Goal: Information Seeking & Learning: Find contact information

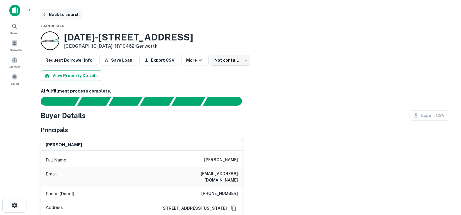
click at [42, 13] on icon "button" at bounding box center [44, 14] width 5 height 5
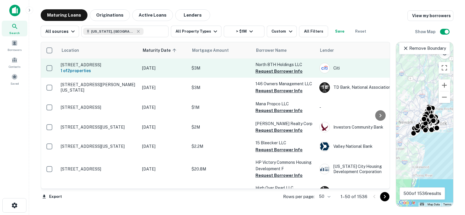
click at [109, 66] on p "245 N 8th St Brooklyn, NY11211" at bounding box center [99, 64] width 76 height 5
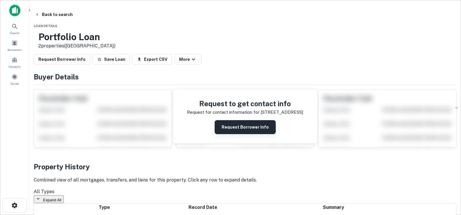
click at [238, 122] on button "Request Borrower Info" at bounding box center [245, 127] width 61 height 14
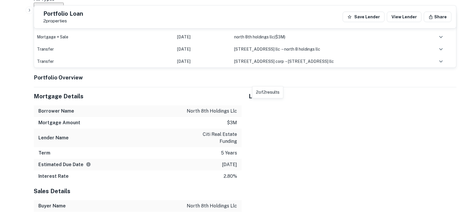
scroll to position [407, 0]
click at [284, 100] on div at bounding box center [284, 100] width 0 height 0
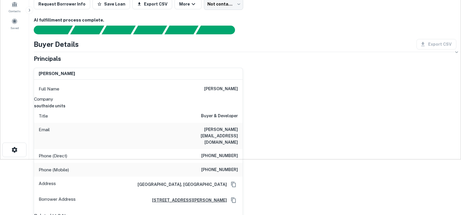
scroll to position [29, 0]
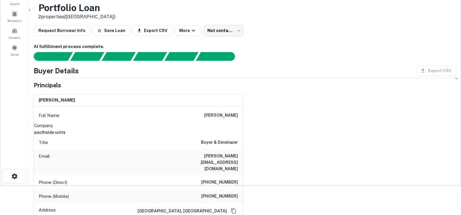
click at [430, 72] on div "Export CSV" at bounding box center [434, 70] width 44 height 10
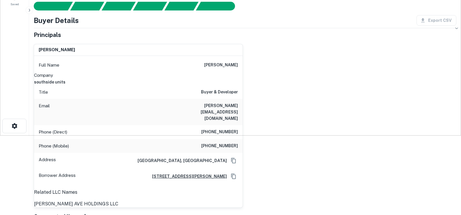
scroll to position [0, 0]
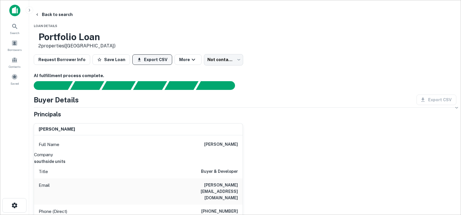
click at [153, 64] on button "Export CSV" at bounding box center [152, 59] width 40 height 10
click at [38, 15] on icon "button" at bounding box center [36, 14] width 1 height 2
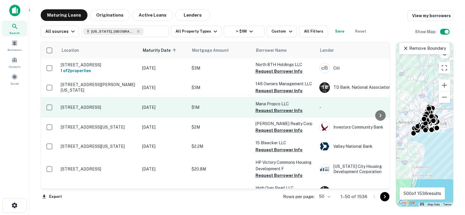
click at [97, 110] on td "[STREET_ADDRESS]" at bounding box center [98, 107] width 81 height 20
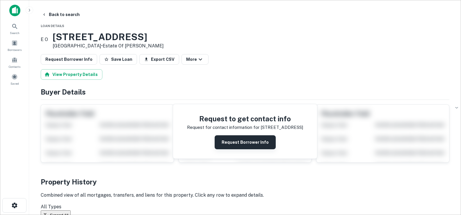
click at [255, 142] on button "Request Borrower Info" at bounding box center [245, 142] width 61 height 14
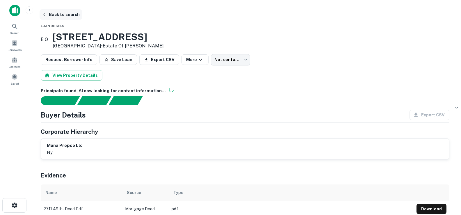
click at [41, 11] on button "Back to search" at bounding box center [61, 14] width 42 height 10
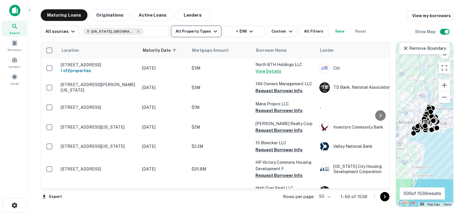
click at [188, 27] on button "All Property Types" at bounding box center [196, 32] width 51 height 12
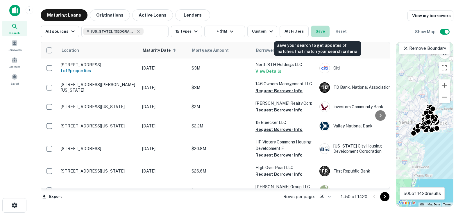
click at [320, 31] on button "Save" at bounding box center [320, 32] width 19 height 12
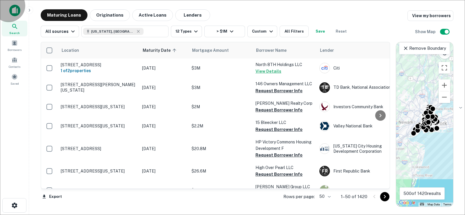
click at [268, 28] on icon "button" at bounding box center [271, 31] width 7 height 7
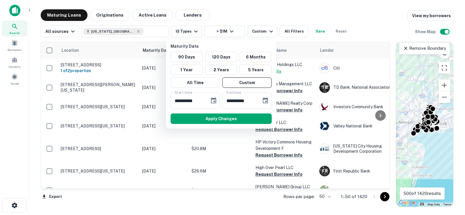
click at [199, 34] on div at bounding box center [232, 107] width 465 height 215
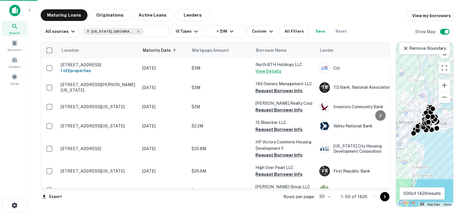
click at [195, 29] on div at bounding box center [232, 107] width 465 height 215
drag, startPoint x: 316, startPoint y: 35, endPoint x: 318, endPoint y: 32, distance: 3.0
click at [316, 34] on div at bounding box center [232, 107] width 465 height 215
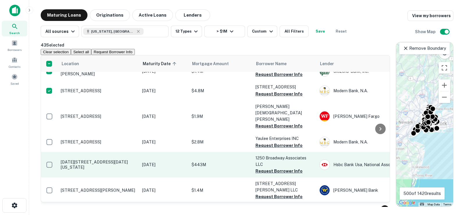
scroll to position [872, 0]
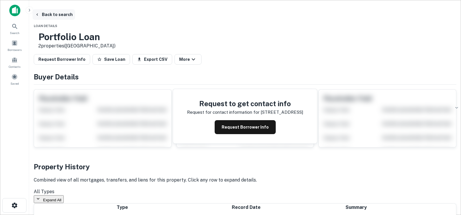
click at [40, 16] on icon "button" at bounding box center [37, 14] width 5 height 5
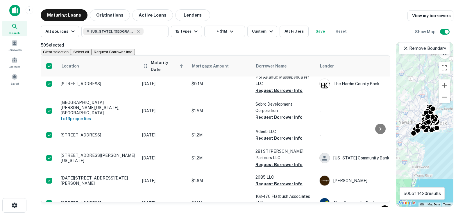
scroll to position [407, 0]
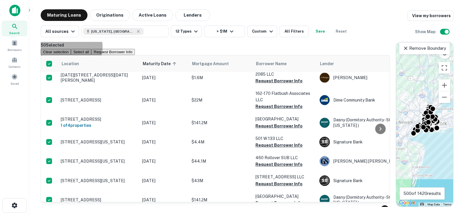
click at [135, 50] on button "Request Borrower Info" at bounding box center [112, 52] width 43 height 6
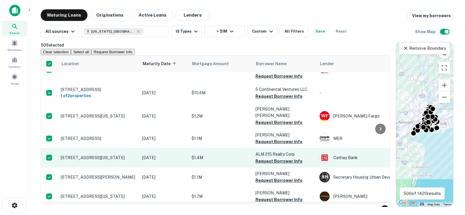
scroll to position [888, 0]
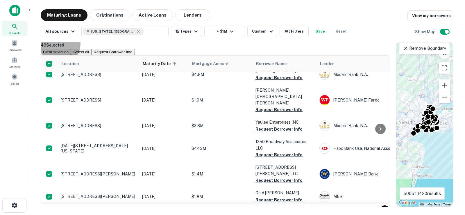
click at [71, 49] on button "Clear selection" at bounding box center [56, 52] width 30 height 6
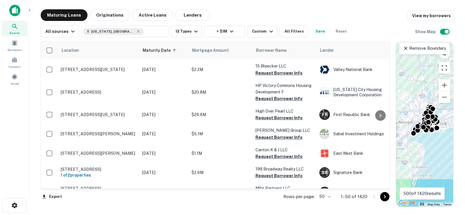
scroll to position [0, 0]
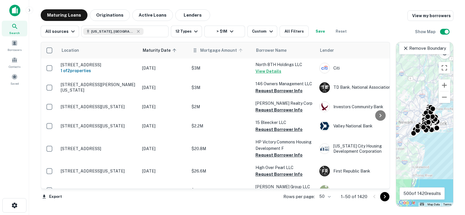
click at [207, 52] on span "Mortgage Amount" at bounding box center [222, 50] width 44 height 7
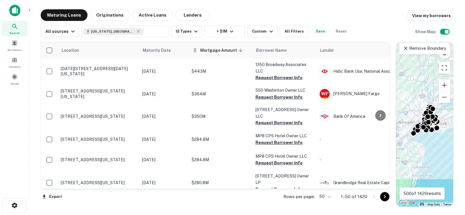
click at [221, 49] on span "Mortgage Amount sorted descending" at bounding box center [222, 50] width 44 height 7
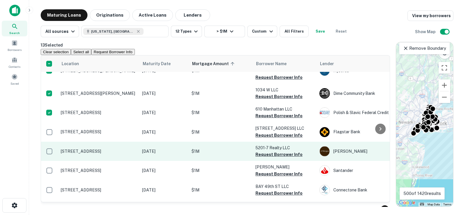
scroll to position [233, 0]
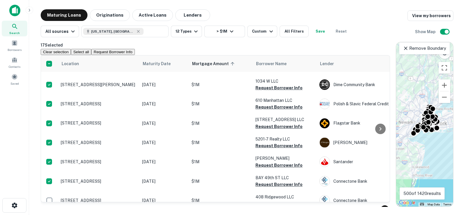
click at [135, 49] on button "Request Borrower Info" at bounding box center [112, 52] width 43 height 6
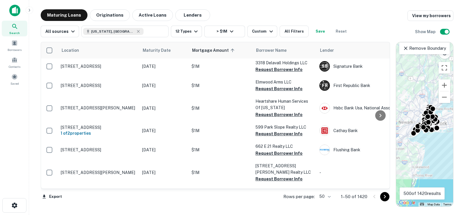
scroll to position [436, 0]
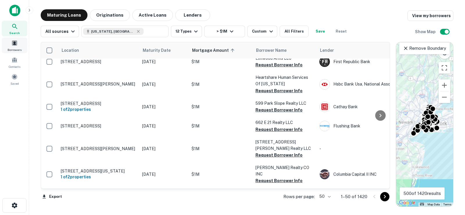
click at [17, 47] on div "Borrowers" at bounding box center [15, 46] width 26 height 16
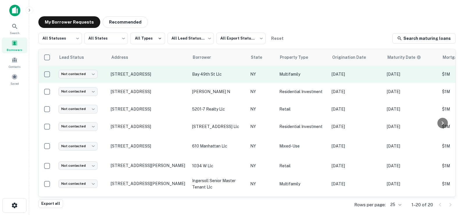
click at [136, 71] on td "[STREET_ADDRESS]" at bounding box center [148, 73] width 81 height 17
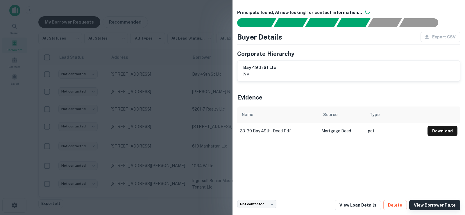
click at [428, 204] on link "View Borrower Page" at bounding box center [434, 205] width 51 height 10
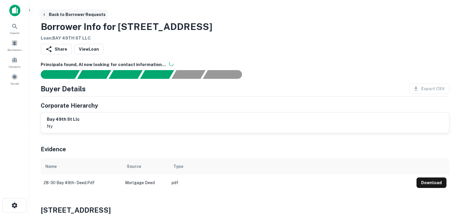
click at [44, 15] on icon "button" at bounding box center [43, 14] width 1 height 2
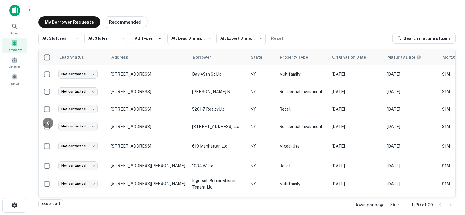
scroll to position [0, 212]
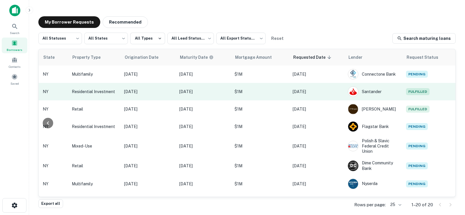
click at [72, 94] on p "Residential Investment" at bounding box center [95, 91] width 47 height 6
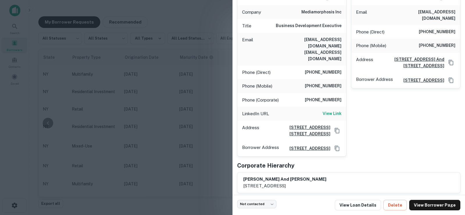
scroll to position [26, 0]
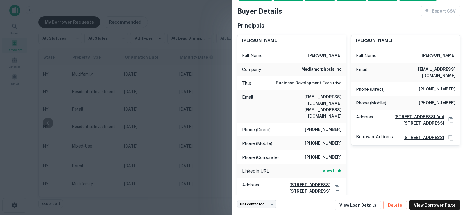
click at [204, 121] on div at bounding box center [232, 107] width 465 height 215
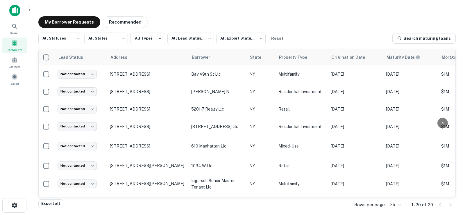
scroll to position [0, 0]
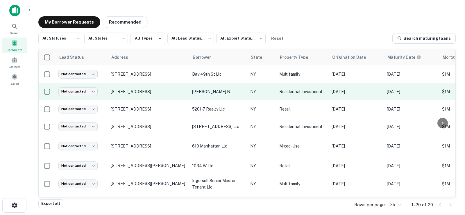
click at [203, 90] on p "[PERSON_NAME] n" at bounding box center [218, 91] width 52 height 6
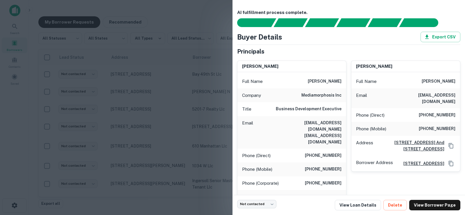
click at [141, 65] on div at bounding box center [232, 107] width 465 height 215
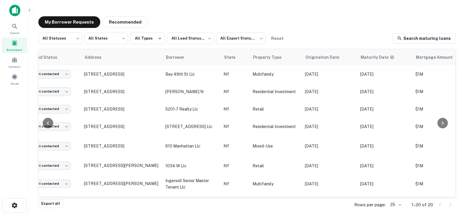
scroll to position [0, 2]
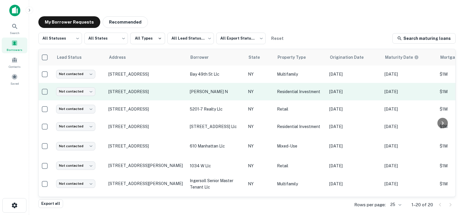
click at [209, 92] on p "amatya suresh n" at bounding box center [216, 91] width 52 height 6
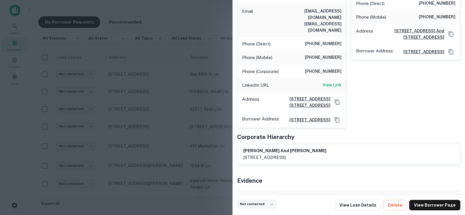
scroll to position [116, 0]
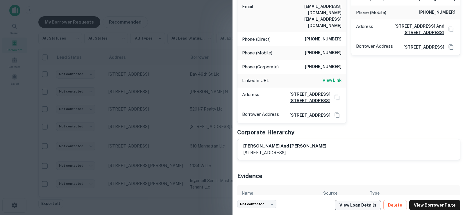
click at [362, 207] on link "View Loan Details" at bounding box center [358, 205] width 46 height 10
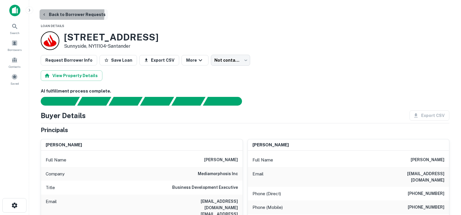
click at [46, 13] on icon "button" at bounding box center [44, 14] width 5 height 5
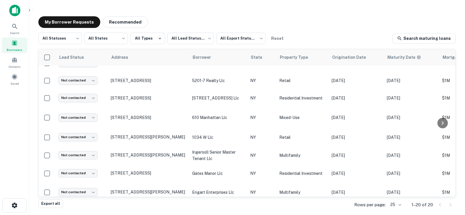
scroll to position [247, 0]
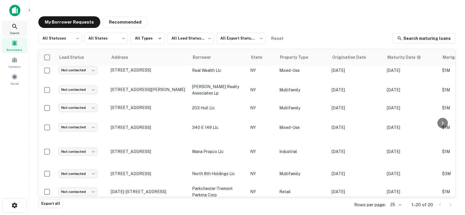
click at [22, 32] on div "Search" at bounding box center [15, 29] width 26 height 16
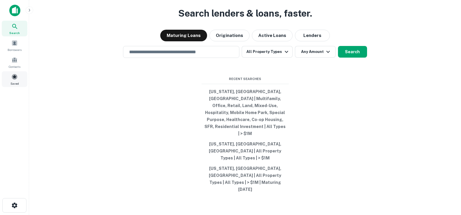
click at [21, 80] on div "Saved" at bounding box center [15, 79] width 26 height 16
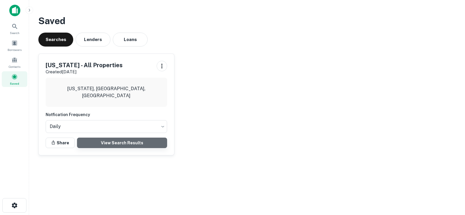
click at [131, 138] on link "View Search Results" at bounding box center [122, 143] width 90 height 10
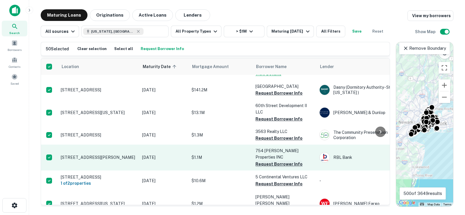
scroll to position [890, 0]
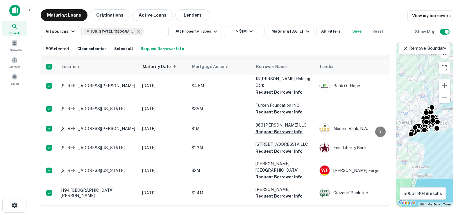
click at [158, 51] on button "Request Borrower Info" at bounding box center [162, 48] width 46 height 9
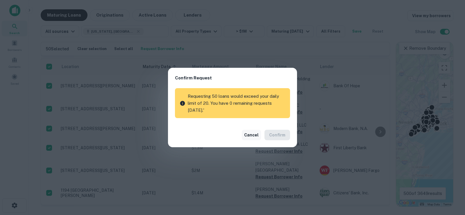
click at [255, 136] on button "Cancel" at bounding box center [251, 135] width 19 height 10
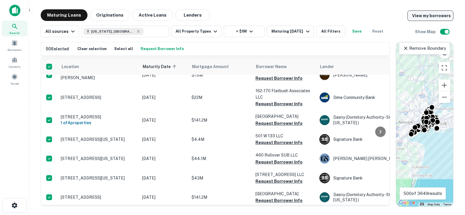
scroll to position [512, 0]
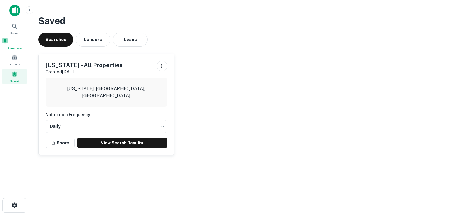
click at [8, 44] on span at bounding box center [5, 41] width 6 height 6
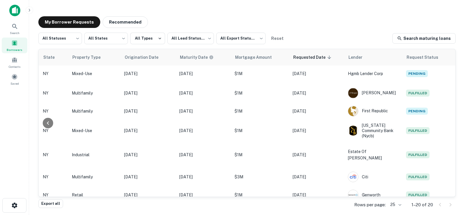
scroll to position [247, 212]
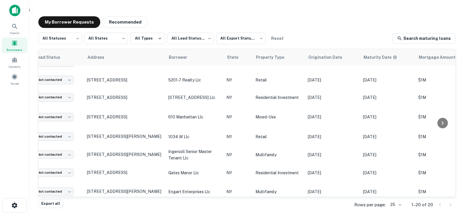
scroll to position [29, 0]
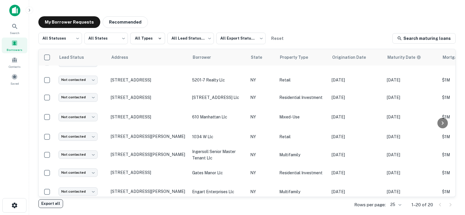
click at [51, 202] on button "Export all" at bounding box center [50, 203] width 25 height 9
